Goal: Information Seeking & Learning: Learn about a topic

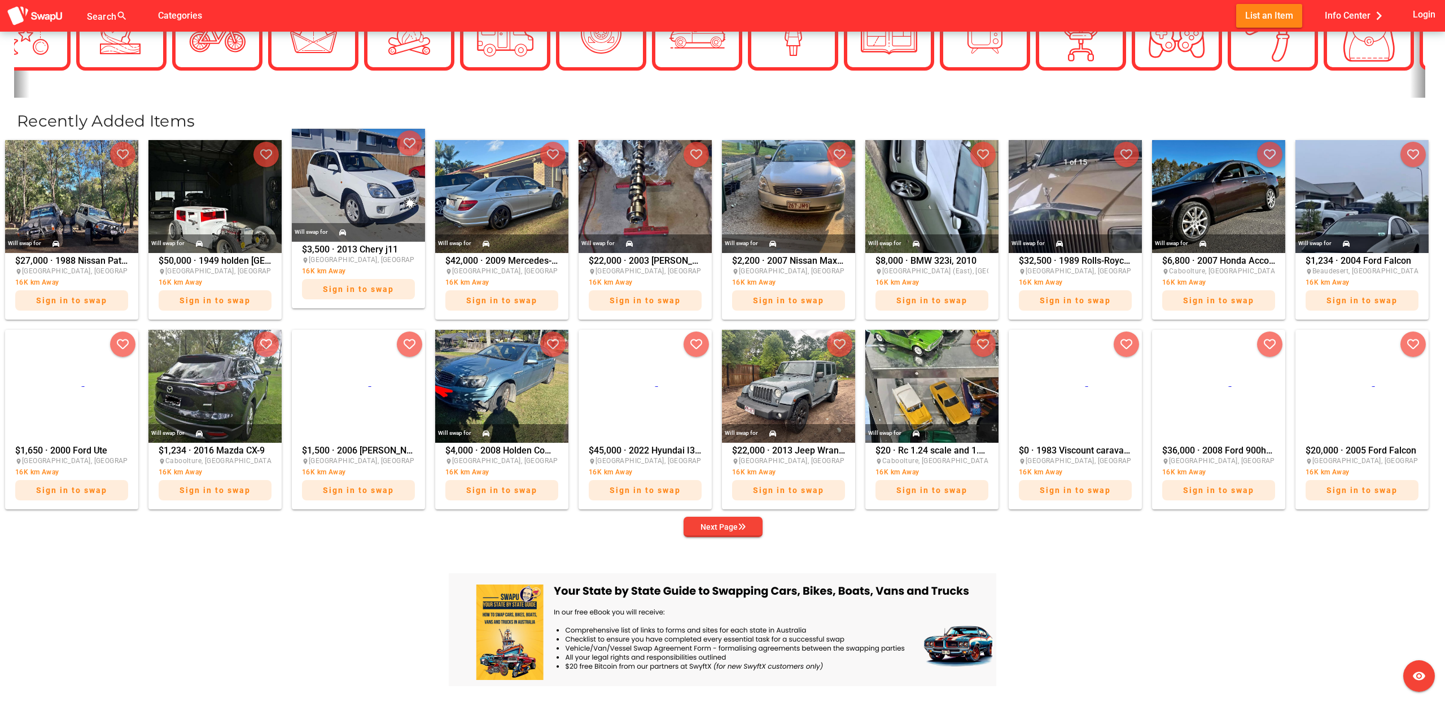
scroll to position [385, 0]
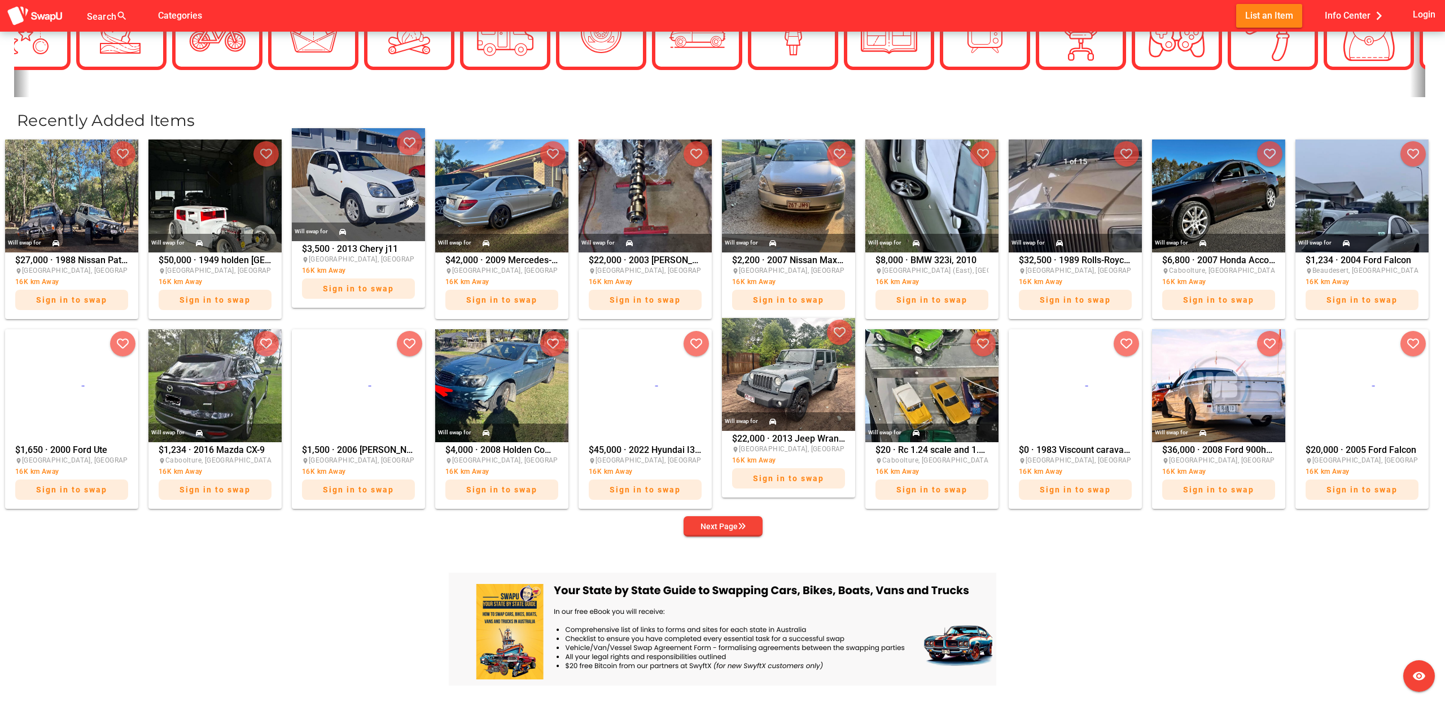
click at [768, 388] on img at bounding box center [788, 374] width 133 height 113
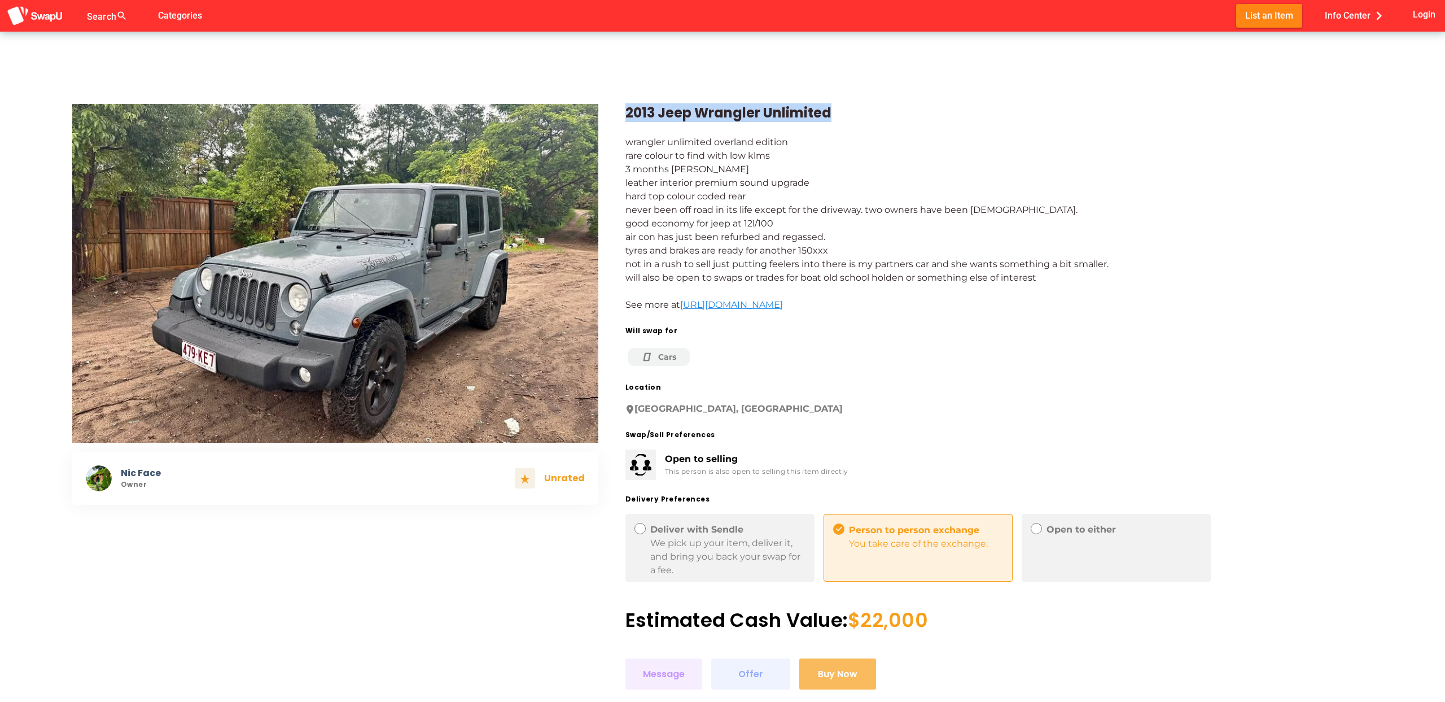
drag, startPoint x: 626, startPoint y: 111, endPoint x: 835, endPoint y: 108, distance: 208.3
click at [835, 108] on div "2013 Jeep Wrangler Unlimited" at bounding box center [998, 113] width 747 height 18
copy div "2013 Jeep Wrangler Unlimited"
click at [753, 305] on link "https://www.facebook.com/marketplace/item/657623456877958" at bounding box center [731, 304] width 103 height 11
copy div "2013 Jeep Wrangler Unlimited"
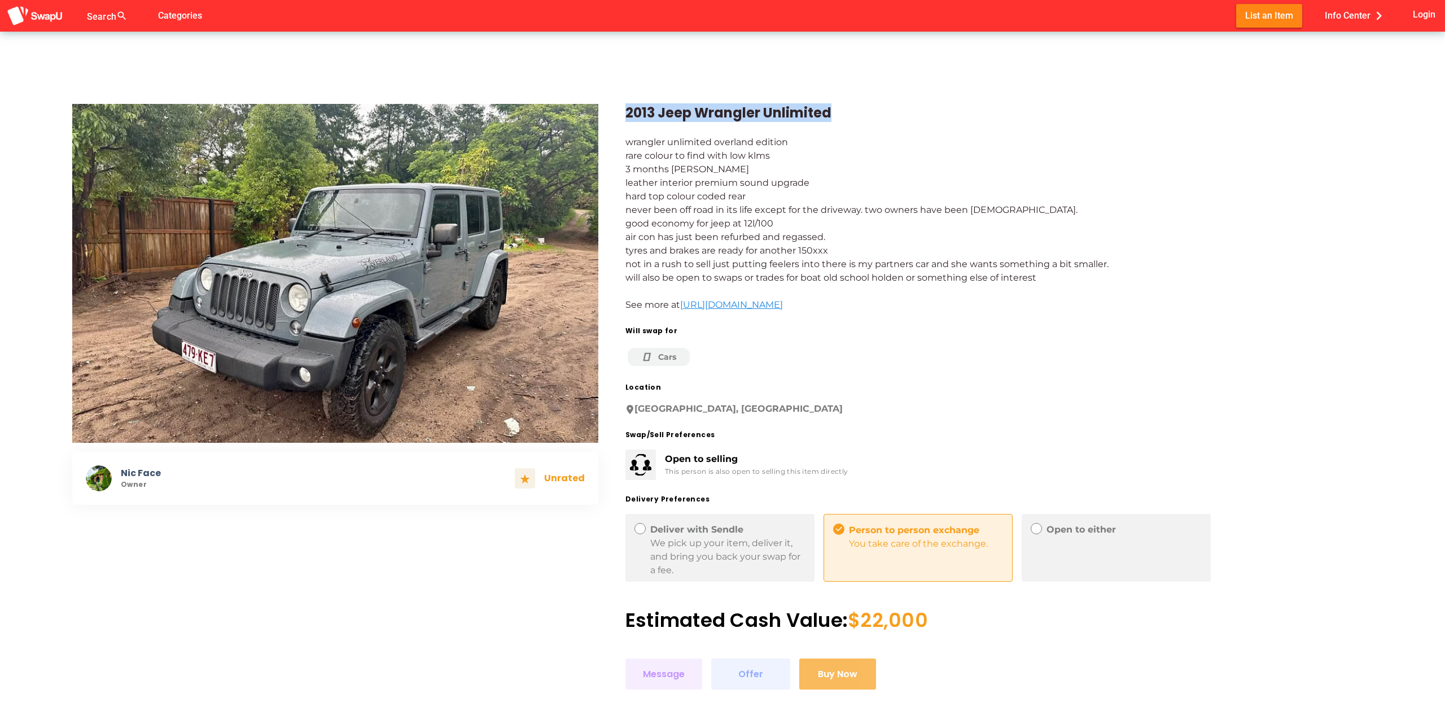
copy div "2013 Jeep Wrangler Unlimited"
